Goal: Task Accomplishment & Management: Manage account settings

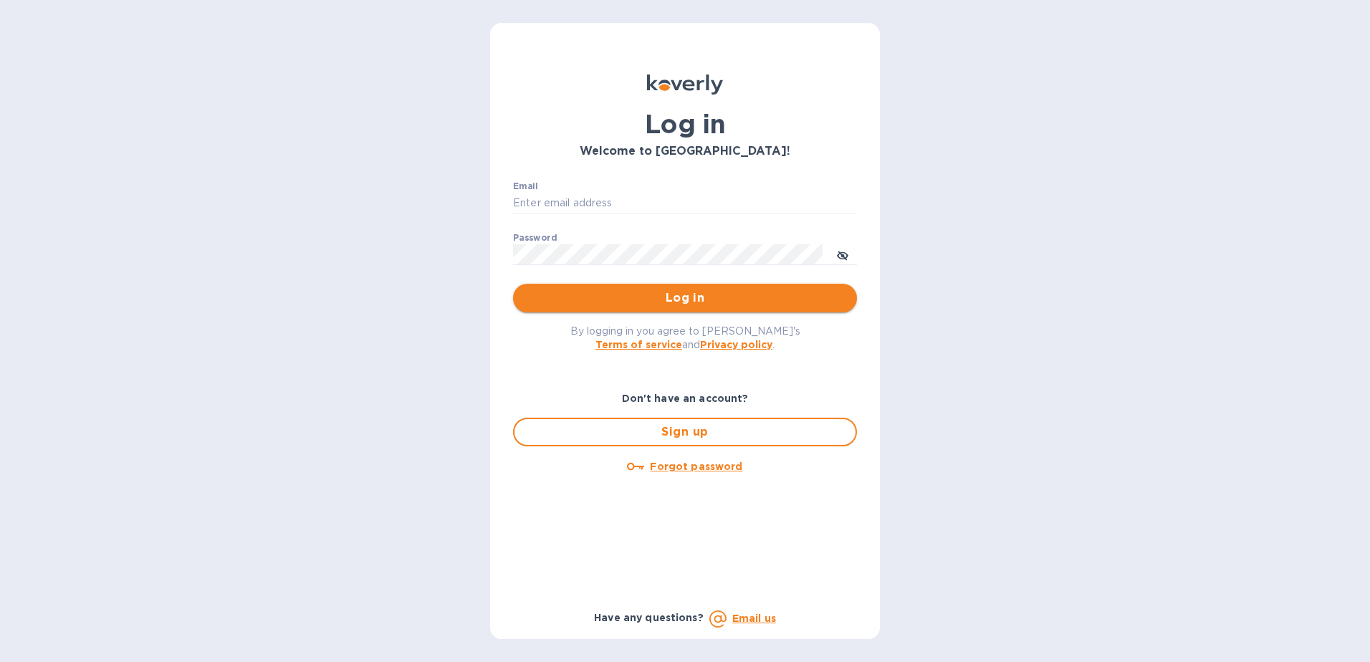
type input "[PERSON_NAME][EMAIL_ADDRESS][DOMAIN_NAME]"
click at [577, 290] on span "Log in" at bounding box center [684, 297] width 321 height 17
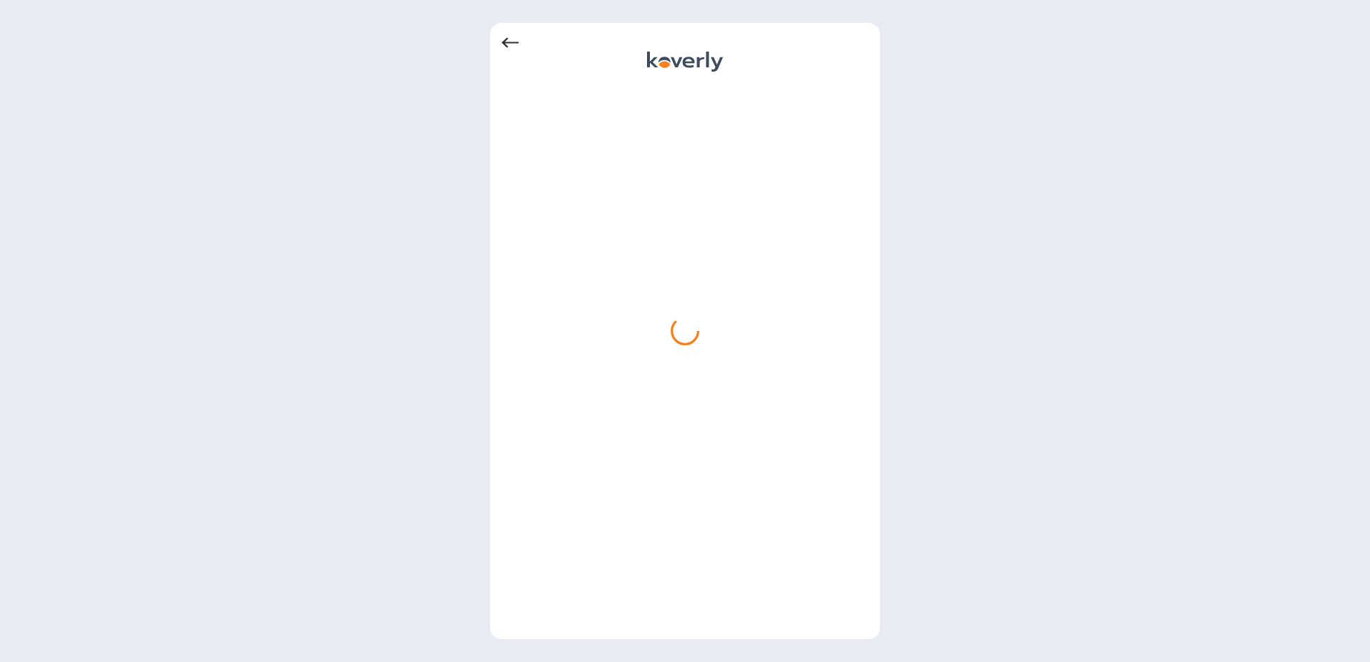
click at [714, 315] on div at bounding box center [684, 357] width 367 height 542
drag, startPoint x: 690, startPoint y: 324, endPoint x: 673, endPoint y: 326, distance: 16.6
click at [687, 324] on icon at bounding box center [685, 331] width 34 height 34
click at [671, 320] on icon at bounding box center [685, 331] width 31 height 31
drag, startPoint x: 661, startPoint y: 307, endPoint x: 706, endPoint y: 327, distance: 49.0
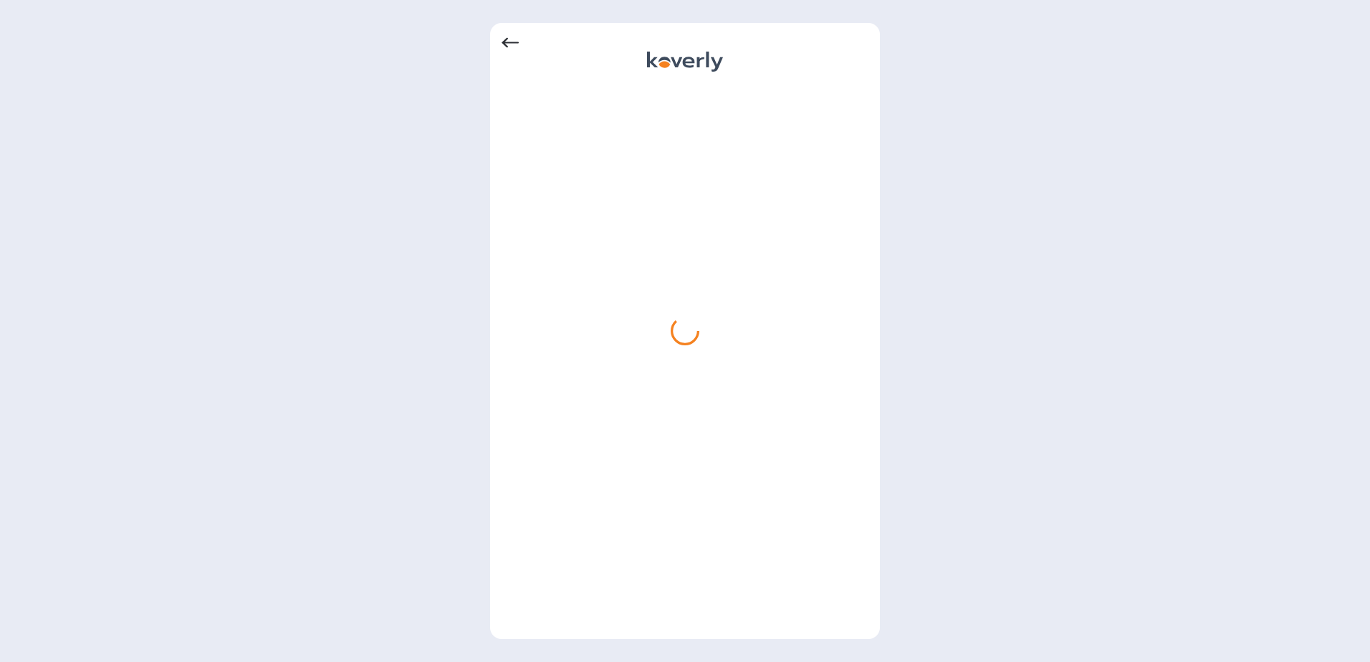
click at [705, 327] on div at bounding box center [684, 357] width 367 height 542
drag, startPoint x: 706, startPoint y: 327, endPoint x: 663, endPoint y: 335, distance: 42.9
click at [686, 333] on div at bounding box center [684, 357] width 367 height 542
drag, startPoint x: 569, startPoint y: 285, endPoint x: 665, endPoint y: 333, distance: 107.3
click at [669, 345] on div at bounding box center [684, 357] width 367 height 542
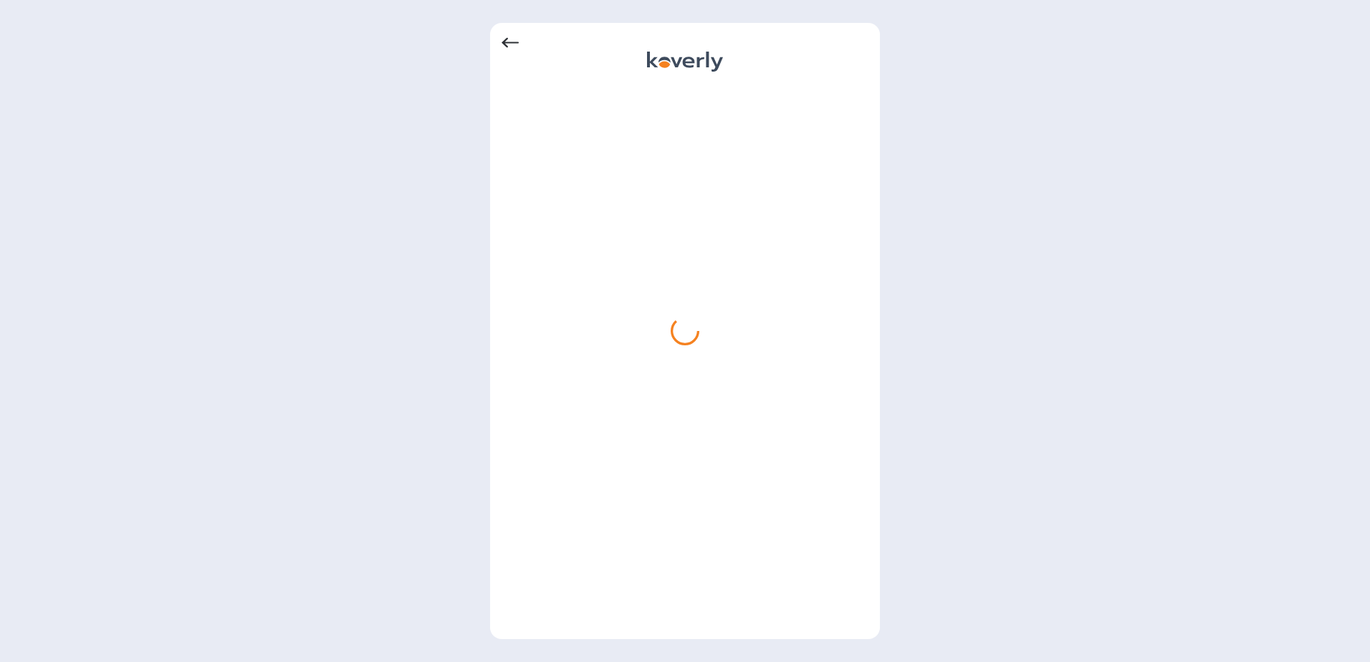
drag, startPoint x: 667, startPoint y: 332, endPoint x: 653, endPoint y: 339, distance: 15.1
click at [657, 339] on div at bounding box center [684, 357] width 367 height 542
drag, startPoint x: 623, startPoint y: 325, endPoint x: 682, endPoint y: 372, distance: 75.0
click at [658, 388] on div at bounding box center [684, 357] width 367 height 542
click at [683, 360] on div at bounding box center [684, 357] width 367 height 542
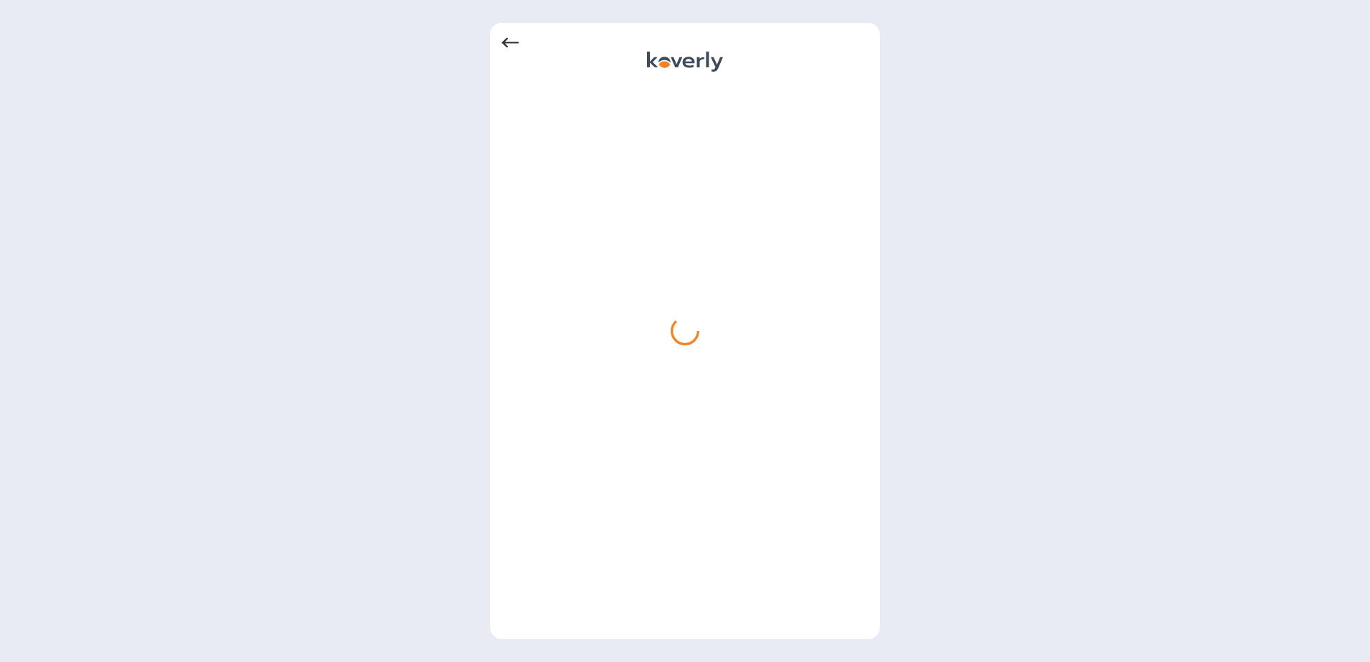
drag, startPoint x: 1295, startPoint y: 191, endPoint x: 1337, endPoint y: 82, distance: 117.5
click at [1337, 82] on div at bounding box center [685, 331] width 1370 height 662
drag, startPoint x: 1283, startPoint y: 36, endPoint x: 1274, endPoint y: 30, distance: 10.9
click at [1283, 36] on div at bounding box center [685, 331] width 1370 height 662
click at [1284, 37] on div at bounding box center [685, 331] width 1370 height 662
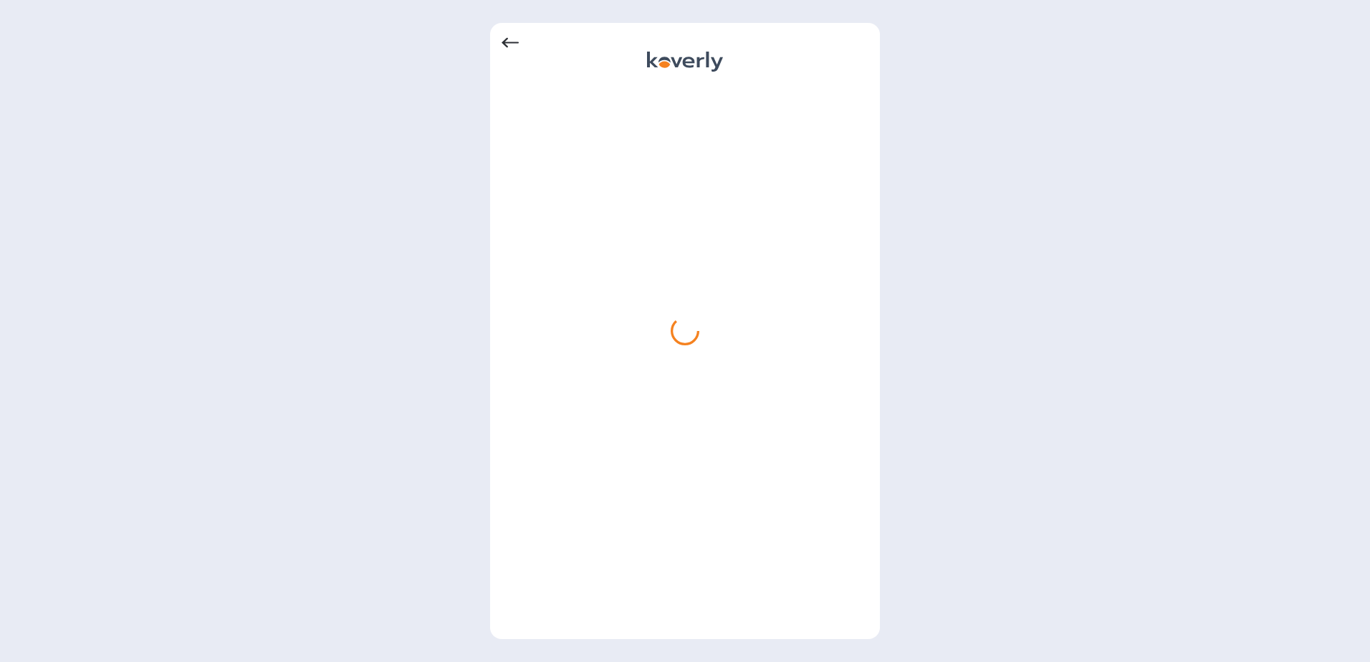
click at [1249, 39] on div at bounding box center [685, 331] width 1370 height 662
click at [511, 46] on icon at bounding box center [509, 42] width 17 height 17
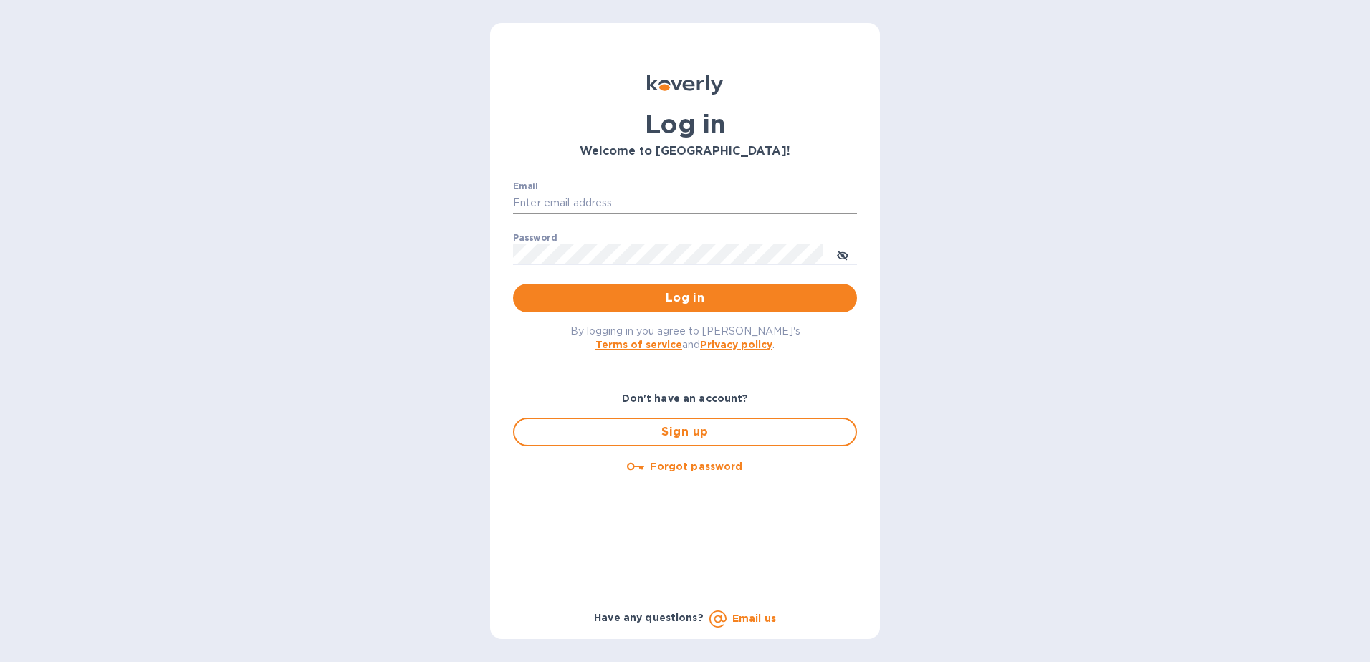
type input "[PERSON_NAME][EMAIL_ADDRESS][DOMAIN_NAME]"
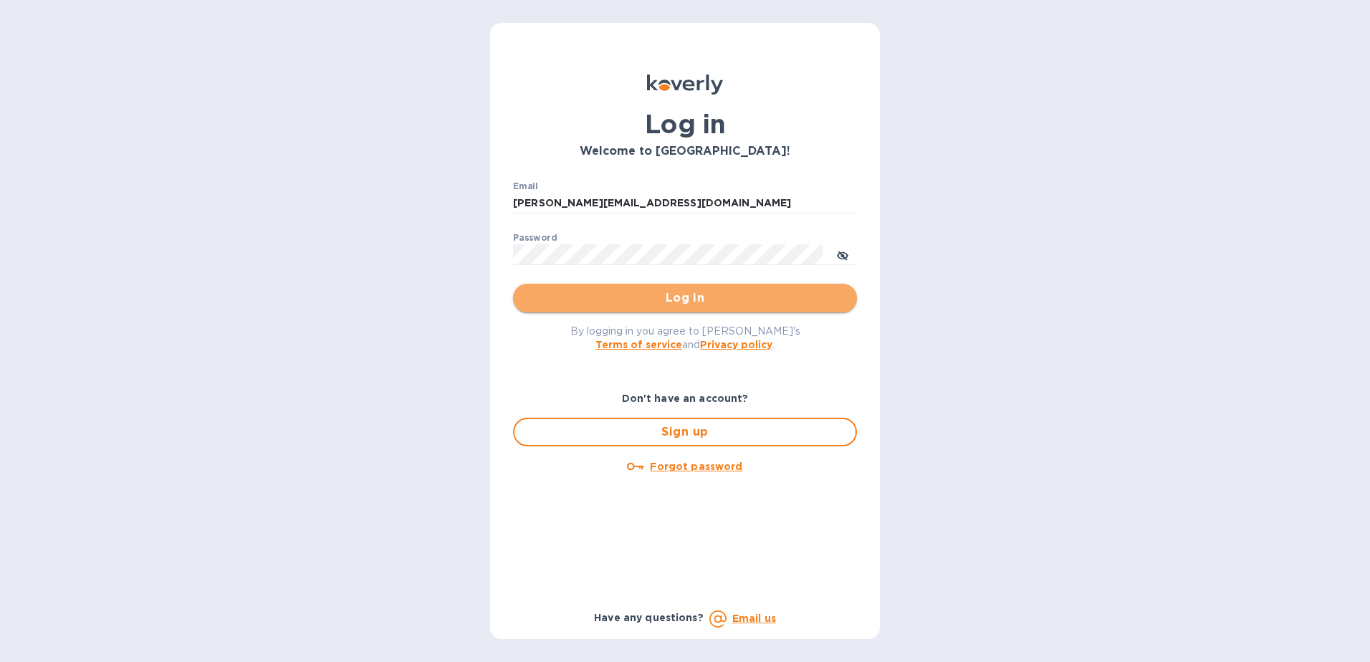
click at [607, 297] on span "Log in" at bounding box center [684, 297] width 321 height 17
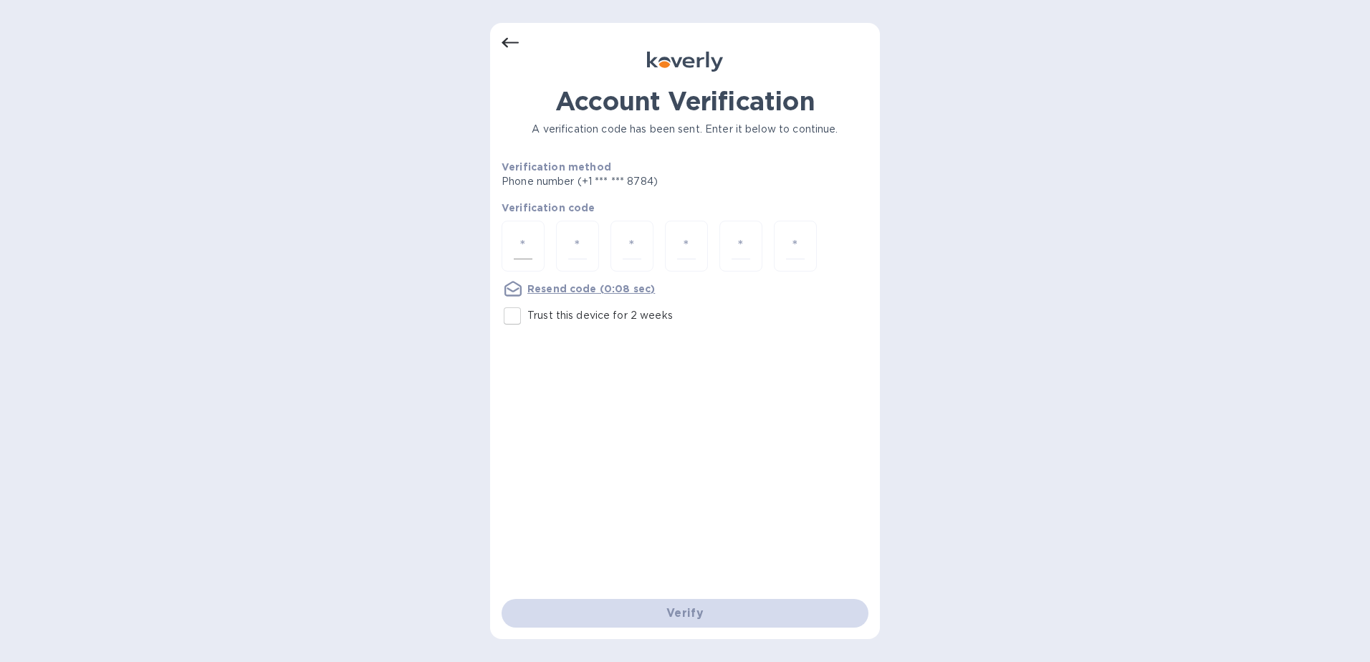
click at [531, 242] on input "number" at bounding box center [523, 246] width 19 height 27
click at [519, 319] on input "Trust this device for 2 weeks" at bounding box center [512, 316] width 30 height 30
checkbox input "true"
click at [506, 241] on div at bounding box center [522, 246] width 43 height 51
type input "4"
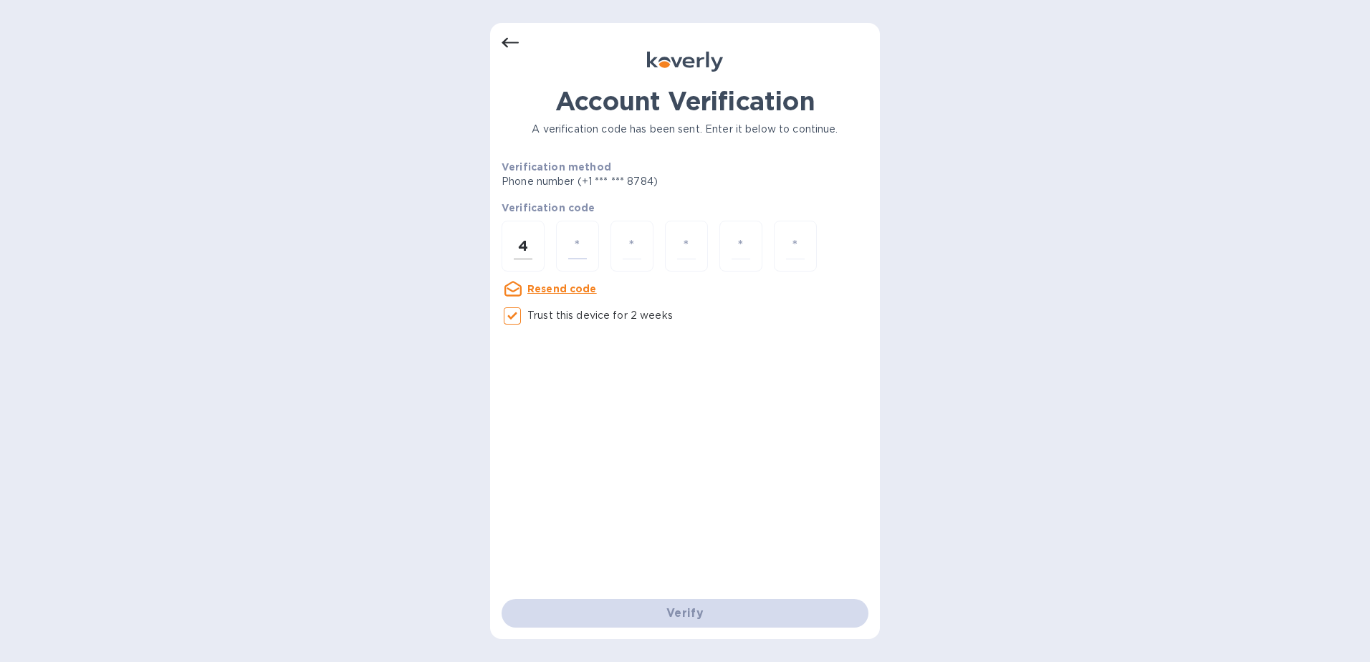
type input "6"
type input "3"
type input "5"
type input "8"
type input "4"
